Goal: Check status

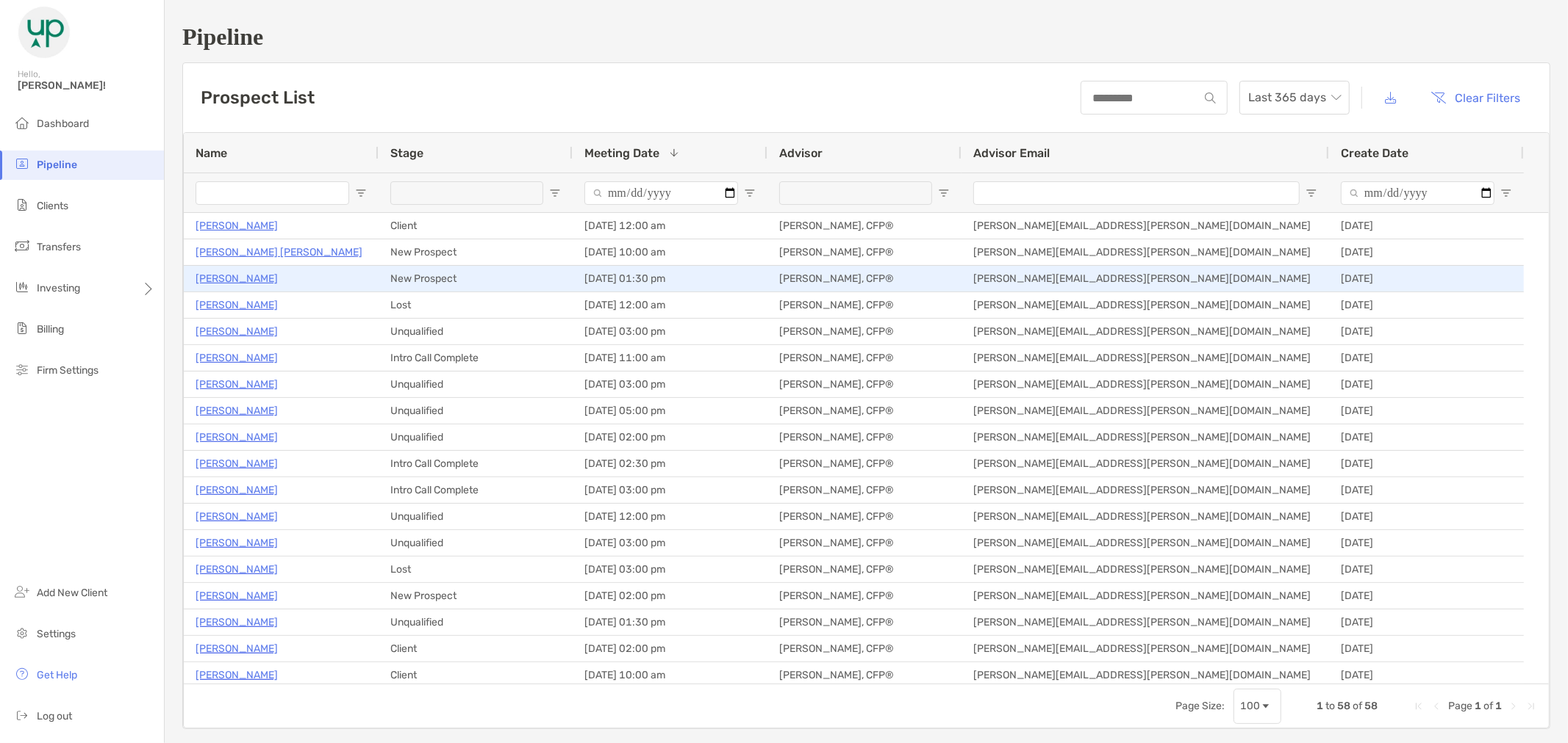
click at [221, 281] on p "[PERSON_NAME]" at bounding box center [236, 279] width 82 height 18
click at [241, 277] on p "[PERSON_NAME]" at bounding box center [236, 279] width 82 height 18
